Goal: Register for event/course

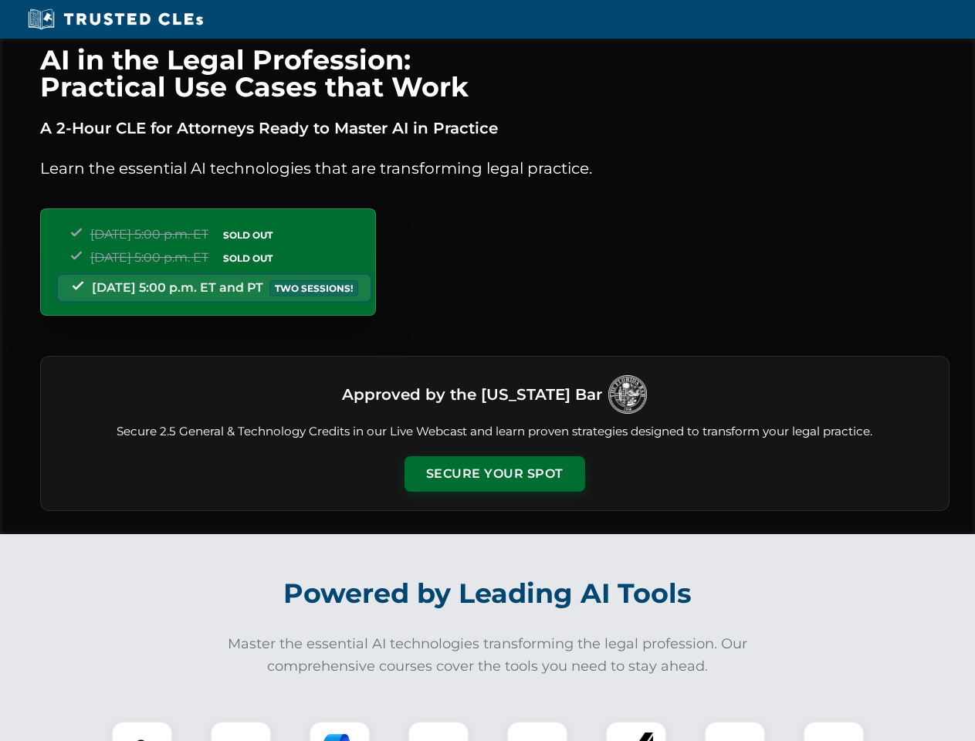
click at [494, 474] on button "Secure Your Spot" at bounding box center [494, 473] width 181 height 35
click at [142, 731] on img at bounding box center [142, 751] width 45 height 45
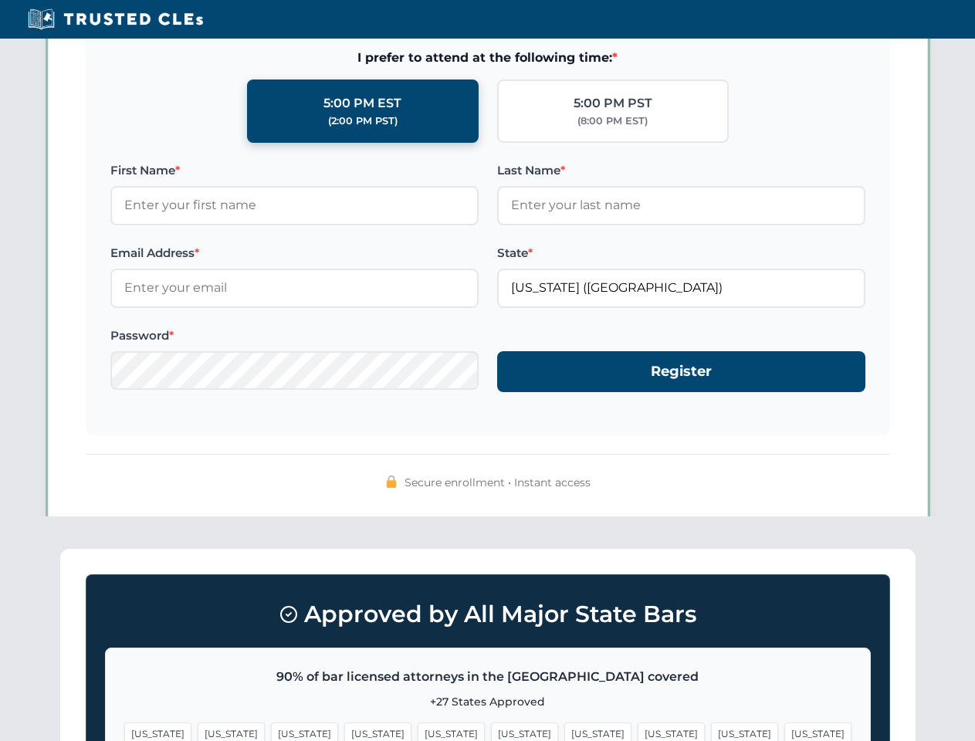
click at [564, 731] on span "[US_STATE]" at bounding box center [597, 733] width 67 height 22
click at [711, 731] on span "[US_STATE]" at bounding box center [744, 733] width 67 height 22
